Goal: Ask a question

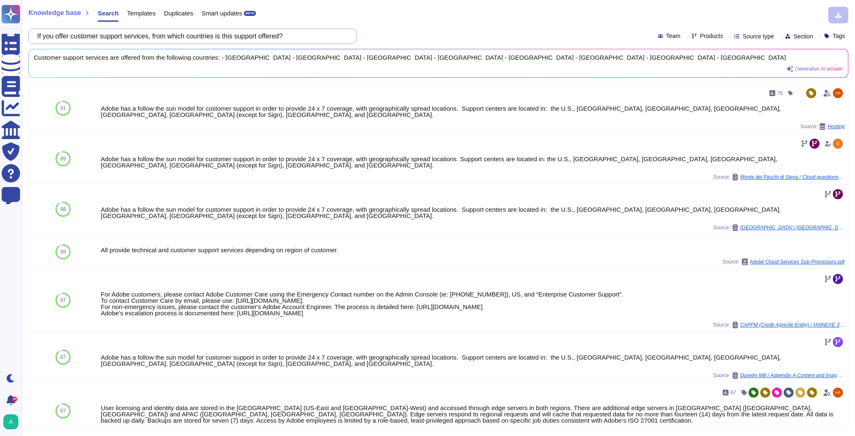
click at [134, 38] on input "If you offer customer support services, from which countries is this support of…" at bounding box center [190, 36] width 315 height 15
paste input "What security measures are in place to protect the data"
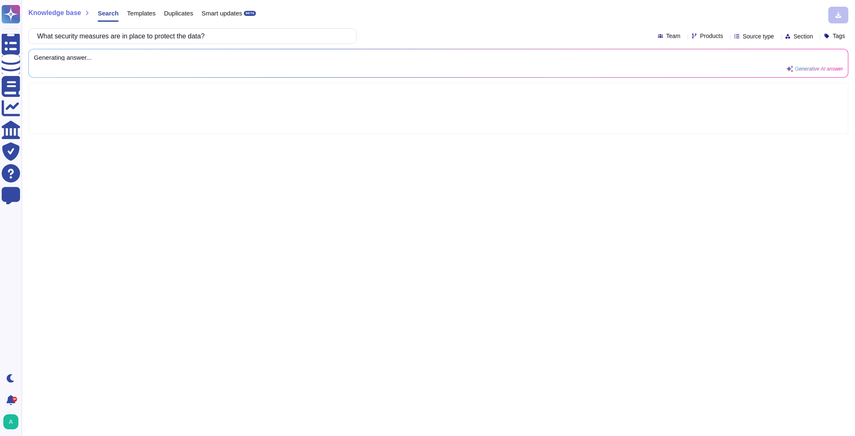
type input "What security measures are in place to protect the data?"
click at [706, 37] on div "Products" at bounding box center [708, 36] width 35 height 6
type input "comm"
click at [747, 73] on p "Experience Cloud Offering/" at bounding box center [736, 71] width 72 height 5
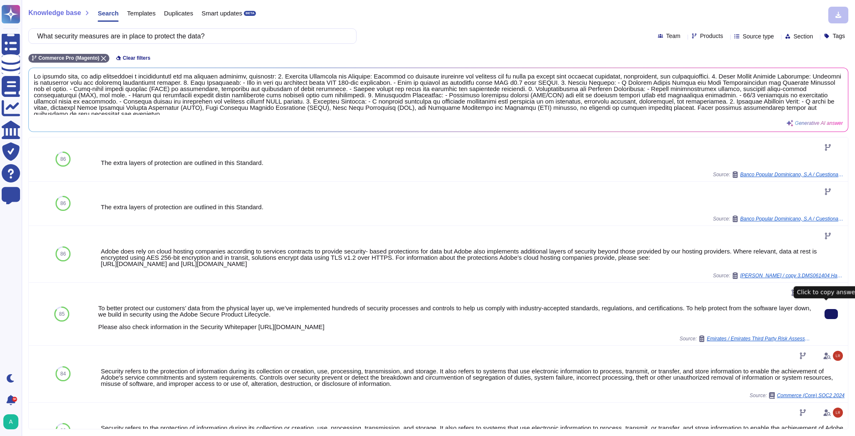
click at [831, 314] on icon at bounding box center [831, 314] width 0 height 0
click at [242, 40] on input "What security measures are in place to protect the data?" at bounding box center [190, 36] width 315 height 15
paste input "Do you share the data with a third party/subcontractor"
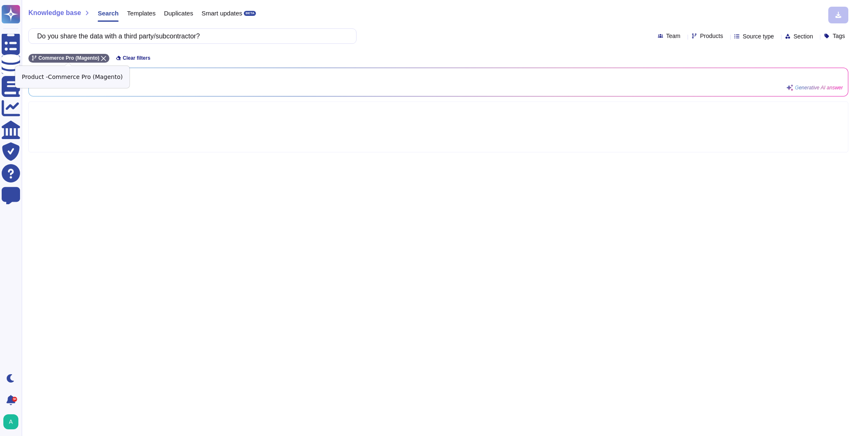
type input "Do you share the data with a third party/subcontractor?"
click at [101, 58] on icon at bounding box center [103, 58] width 5 height 5
